Goal: Navigation & Orientation: Find specific page/section

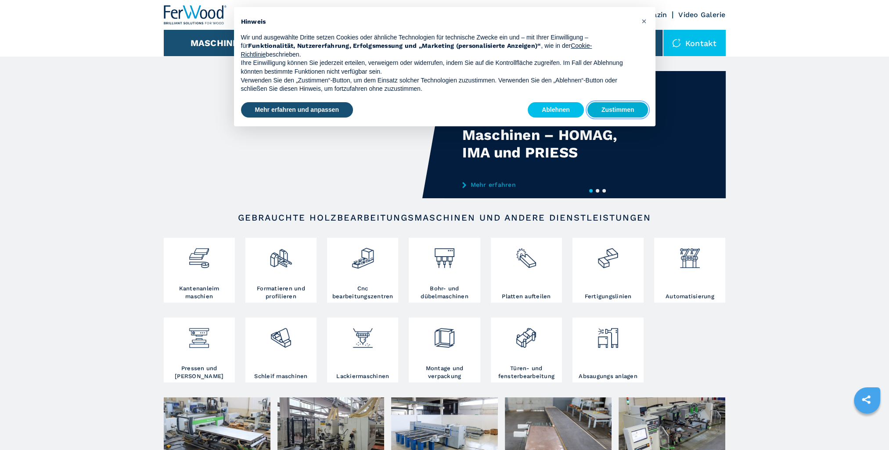
click at [613, 110] on button "Zustimmen" at bounding box center [617, 110] width 61 height 16
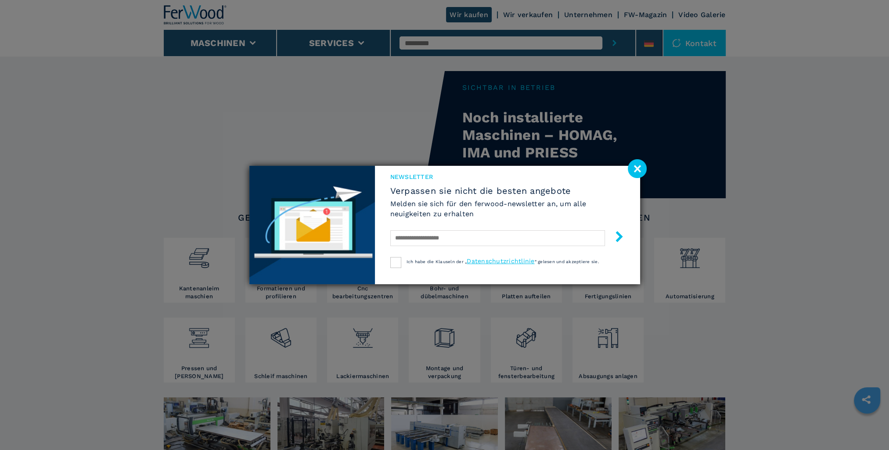
click at [637, 166] on image at bounding box center [637, 168] width 19 height 19
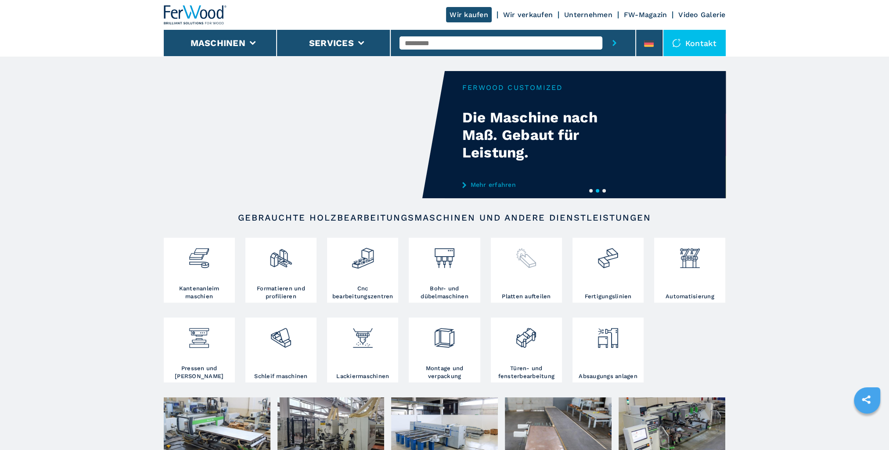
click at [526, 270] on div at bounding box center [526, 266] width 67 height 53
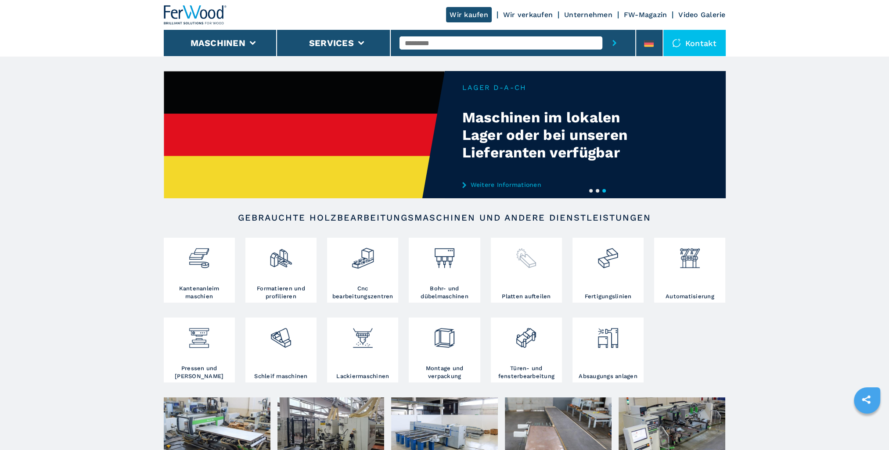
click at [526, 270] on div at bounding box center [526, 266] width 67 height 53
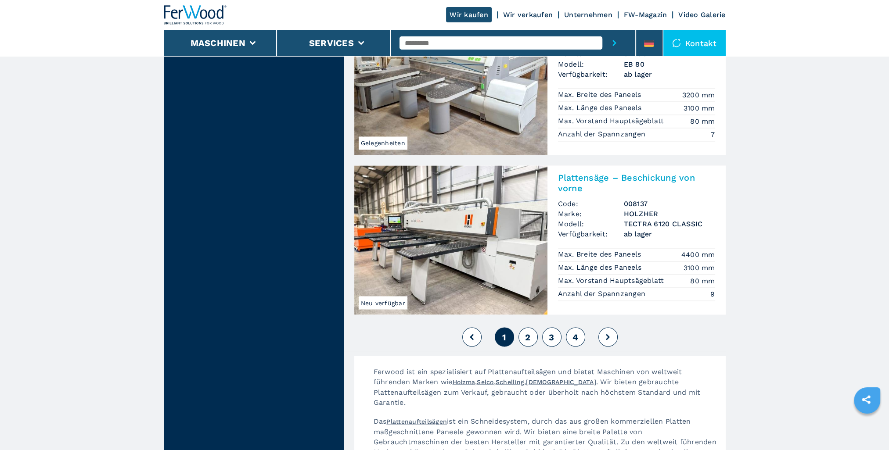
scroll to position [1975, 0]
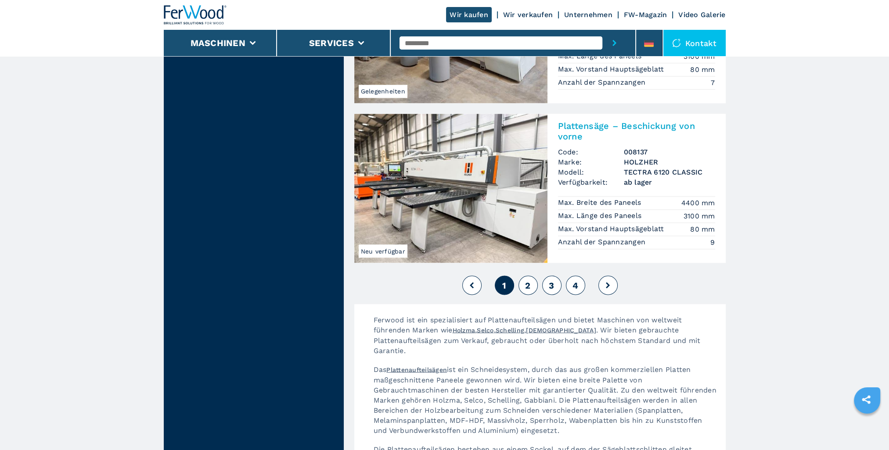
click at [525, 280] on span "2" at bounding box center [527, 285] width 5 height 11
click at [527, 280] on span "2" at bounding box center [527, 285] width 5 height 11
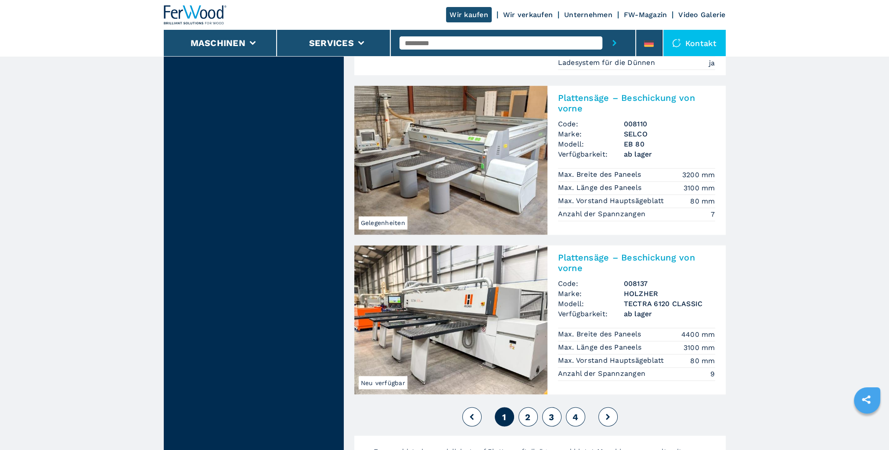
scroll to position [1844, 0]
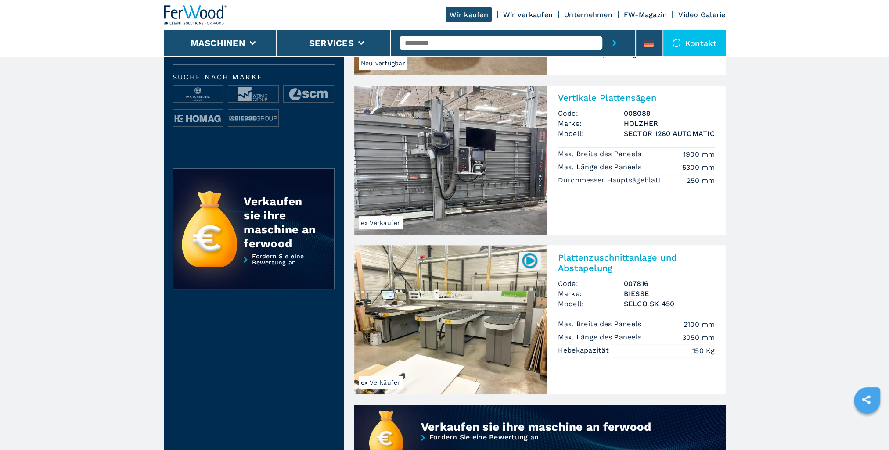
scroll to position [351, 0]
